Goal: Transaction & Acquisition: Obtain resource

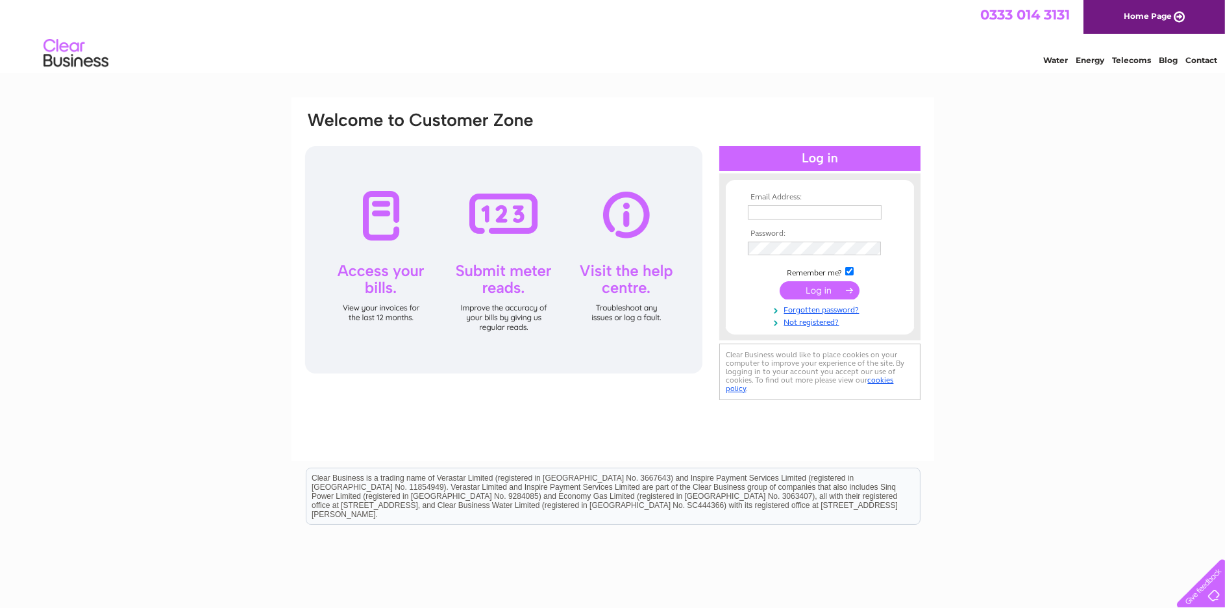
type input "[PERSON_NAME][EMAIL_ADDRESS][PERSON_NAME][DOMAIN_NAME]"
click at [375, 218] on div at bounding box center [503, 259] width 397 height 227
click at [801, 290] on input "submit" at bounding box center [820, 290] width 80 height 18
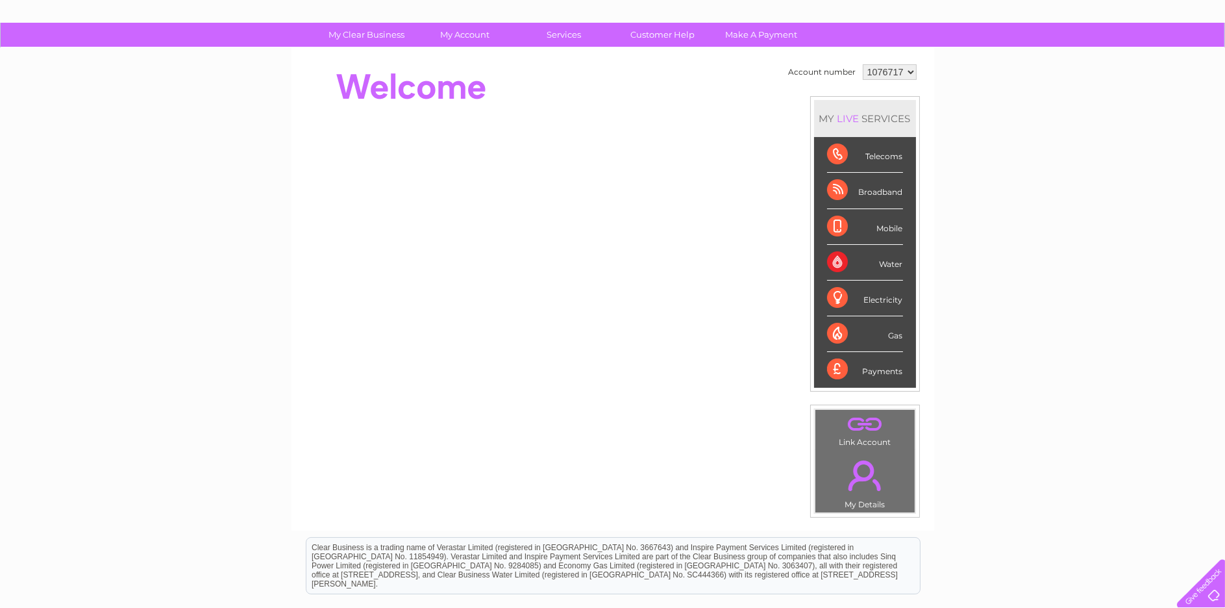
scroll to position [65, 0]
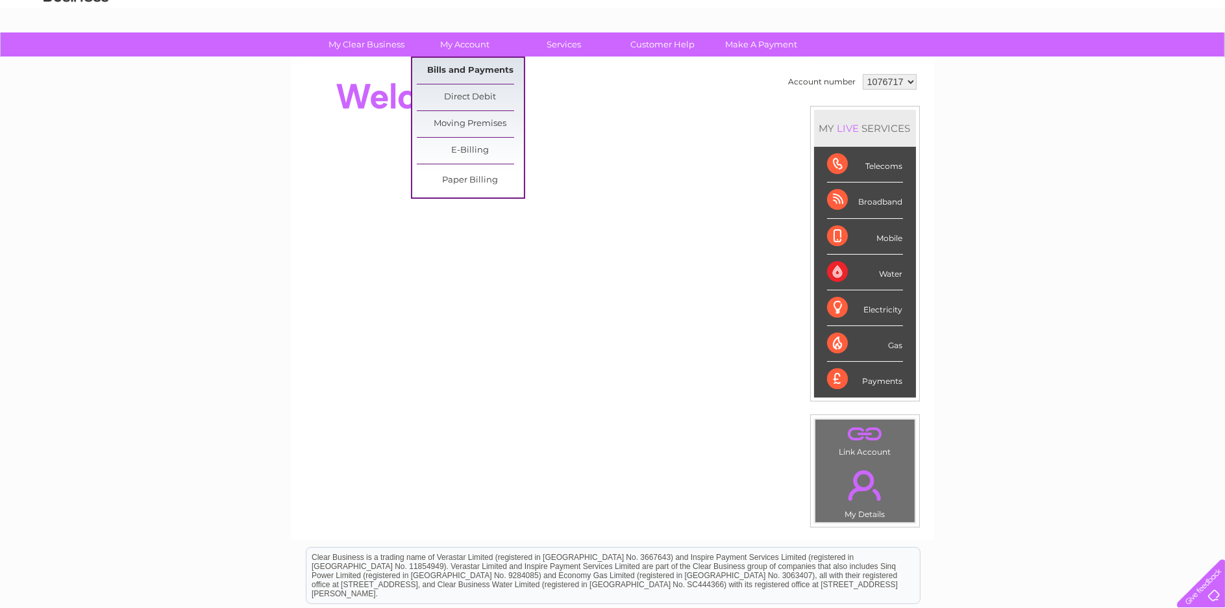
click at [462, 63] on link "Bills and Payments" at bounding box center [470, 71] width 107 height 26
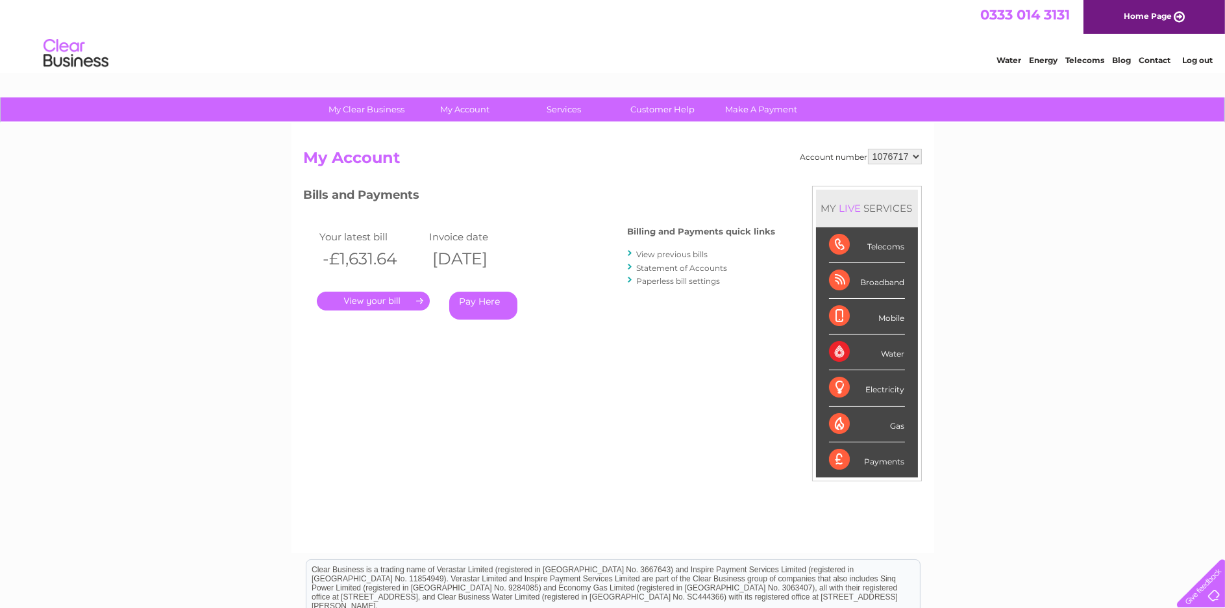
click at [378, 301] on link "." at bounding box center [373, 301] width 113 height 19
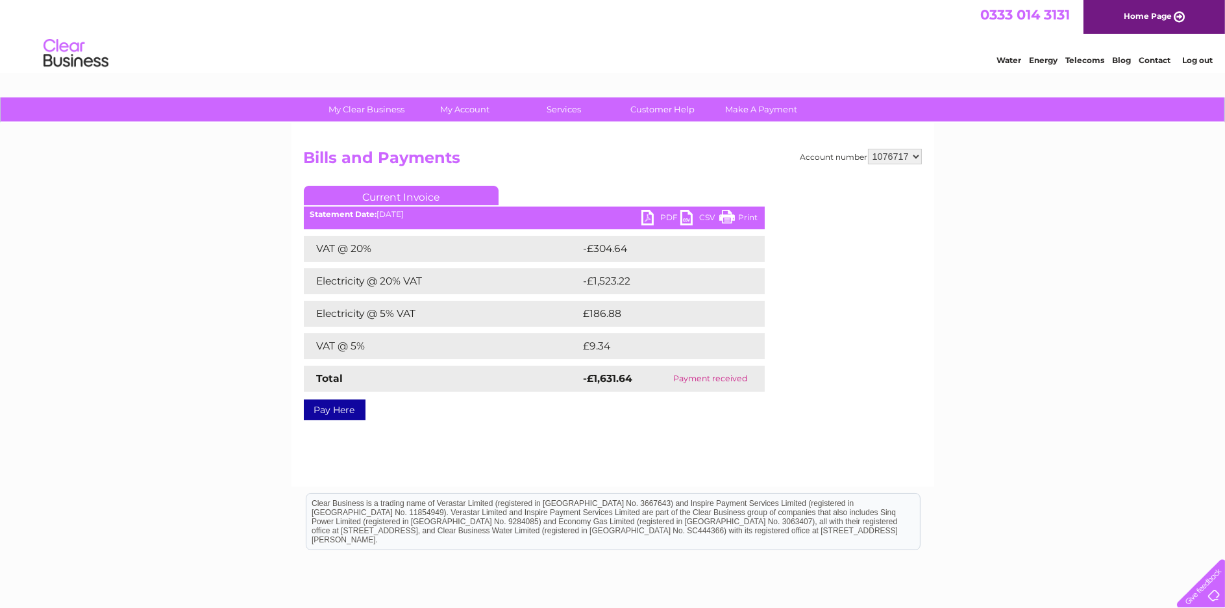
click at [664, 220] on link "PDF" at bounding box center [661, 219] width 39 height 19
